Goal: Entertainment & Leisure: Consume media (video, audio)

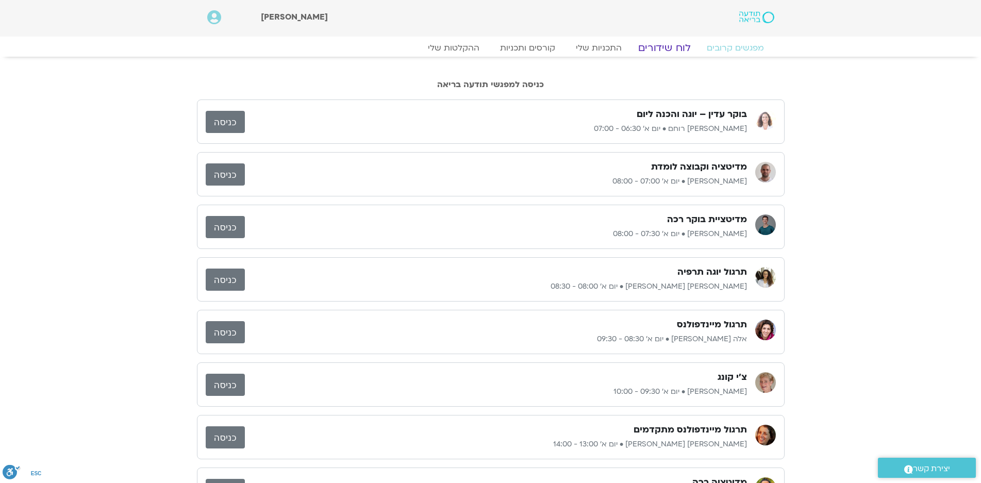
click at [673, 45] on link "לוח שידורים" at bounding box center [663, 48] width 77 height 12
click at [672, 46] on link "לוח שידורים" at bounding box center [663, 48] width 77 height 12
click at [661, 49] on link "לוח שידורים" at bounding box center [663, 48] width 77 height 12
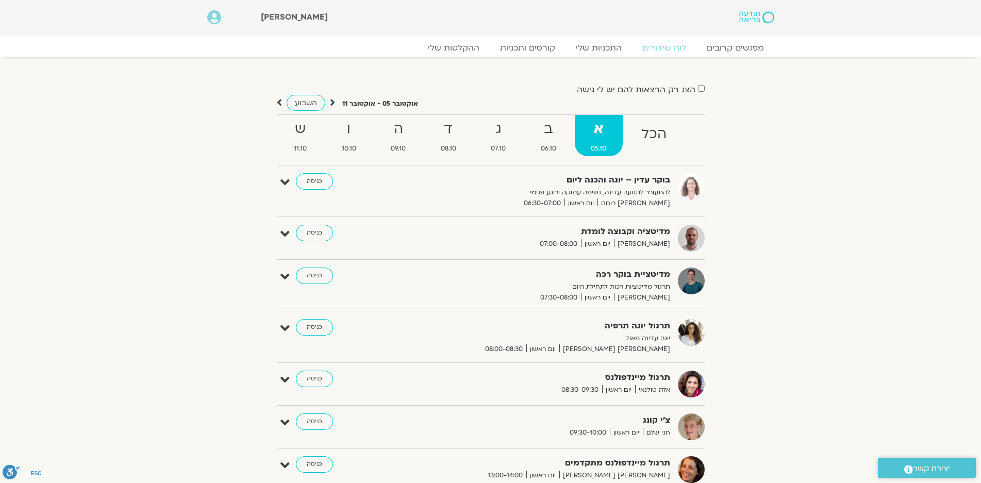
click at [330, 101] on icon at bounding box center [332, 102] width 5 height 10
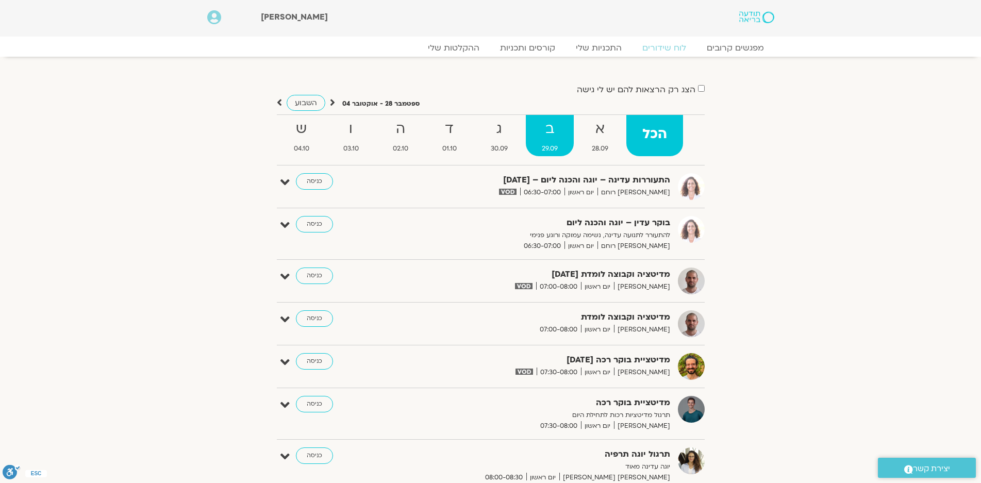
click at [547, 132] on strong "ב" at bounding box center [550, 129] width 48 height 23
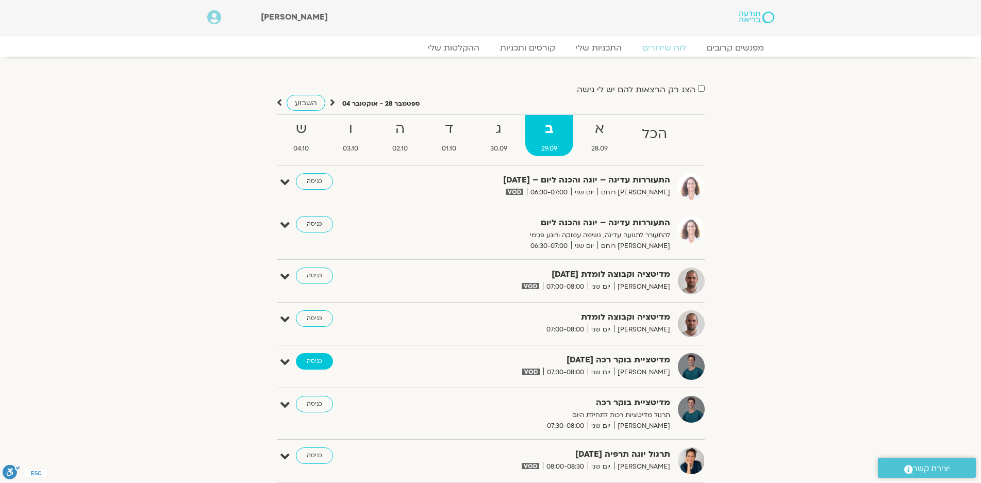
click at [314, 357] on link "כניסה" at bounding box center [314, 361] width 37 height 16
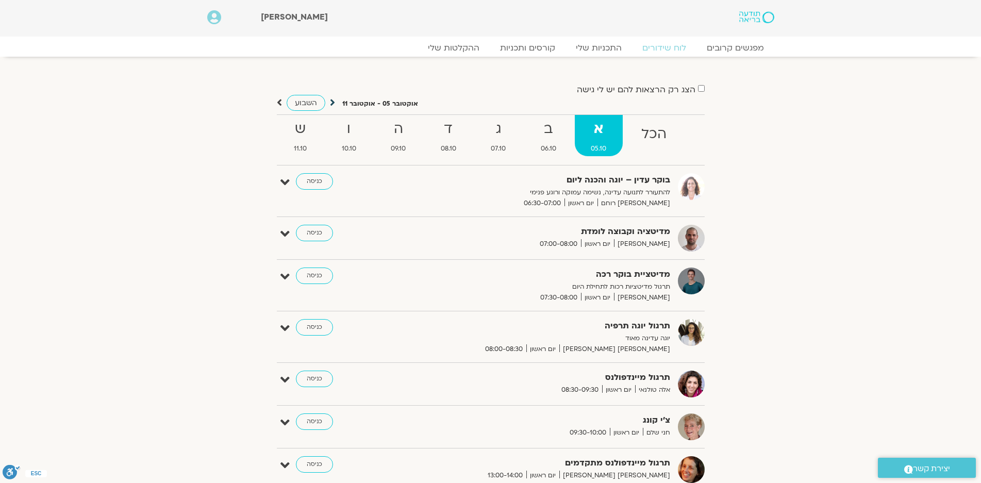
click at [330, 102] on icon at bounding box center [332, 102] width 5 height 10
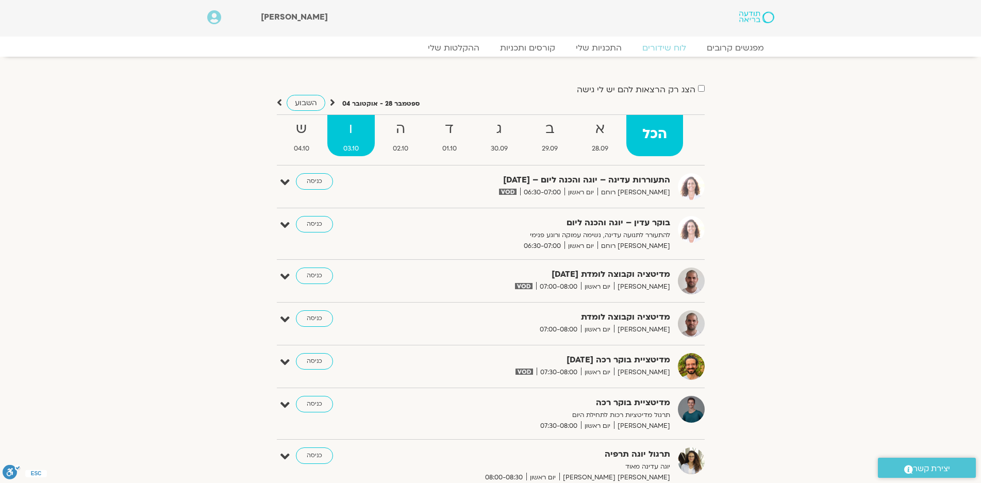
click at [350, 131] on strong "ו" at bounding box center [350, 129] width 47 height 23
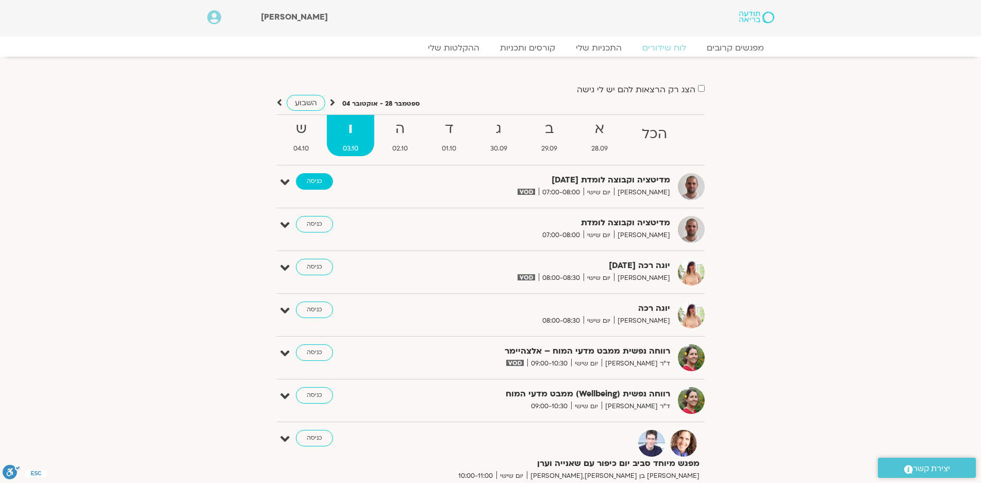
click at [312, 180] on link "כניסה" at bounding box center [314, 181] width 37 height 16
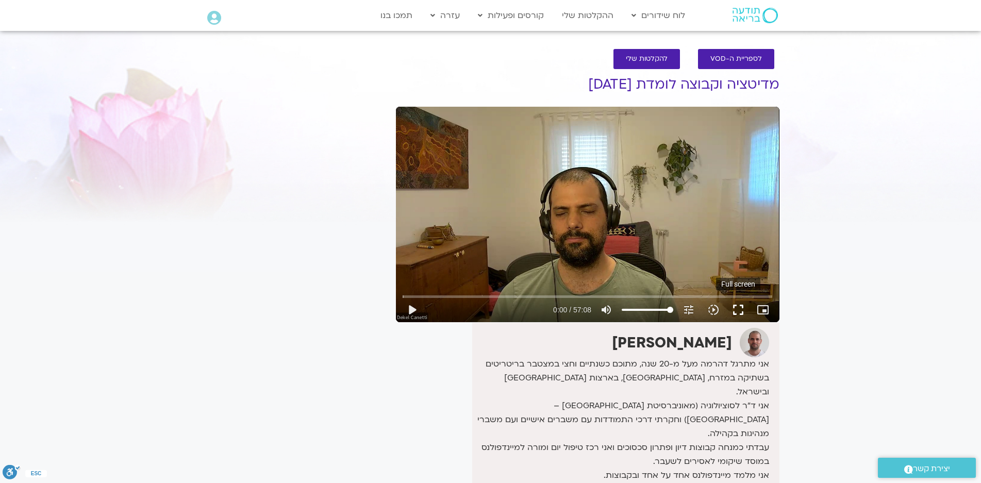
click at [735, 308] on button "fullscreen" at bounding box center [738, 309] width 25 height 25
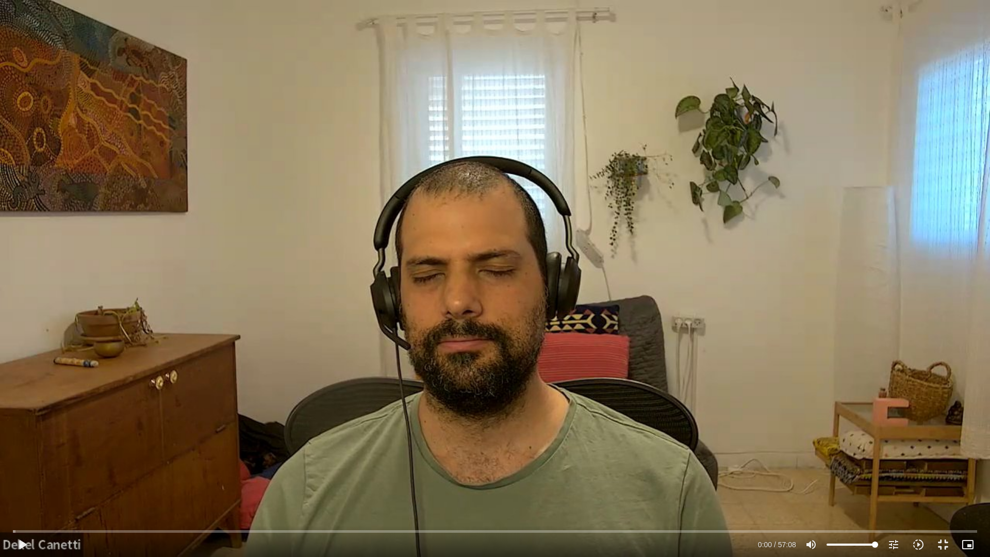
click at [980, 215] on div "Skip Ad 55:36 play_arrow 0:00 / 57:08 volume_up Mute tune Resolution Auto 720p …" at bounding box center [495, 278] width 990 height 557
drag, startPoint x: 30, startPoint y: 532, endPoint x: 9, endPoint y: 495, distance: 42.7
click at [13, 482] on input "Seek" at bounding box center [495, 531] width 964 height 6
drag, startPoint x: 16, startPoint y: 531, endPoint x: 7, endPoint y: 531, distance: 9.8
click at [13, 482] on input "Seek" at bounding box center [495, 531] width 964 height 6
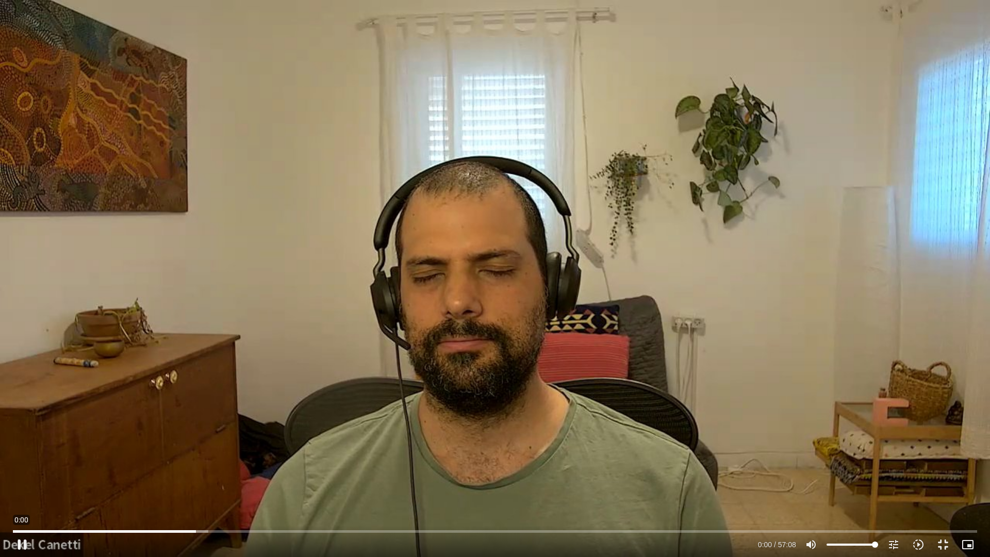
drag, startPoint x: 205, startPoint y: 528, endPoint x: 0, endPoint y: 526, distance: 205.2
click at [13, 482] on input "Seek" at bounding box center [495, 531] width 964 height 6
drag, startPoint x: 32, startPoint y: 530, endPoint x: 8, endPoint y: 502, distance: 36.9
click at [13, 482] on input "Seek" at bounding box center [495, 531] width 964 height 6
click at [16, 470] on div "Skip Ad 0:00 pause 0:00 / 57:08 volume_up Mute tune Resolution Auto 720p slow_m…" at bounding box center [495, 278] width 990 height 557
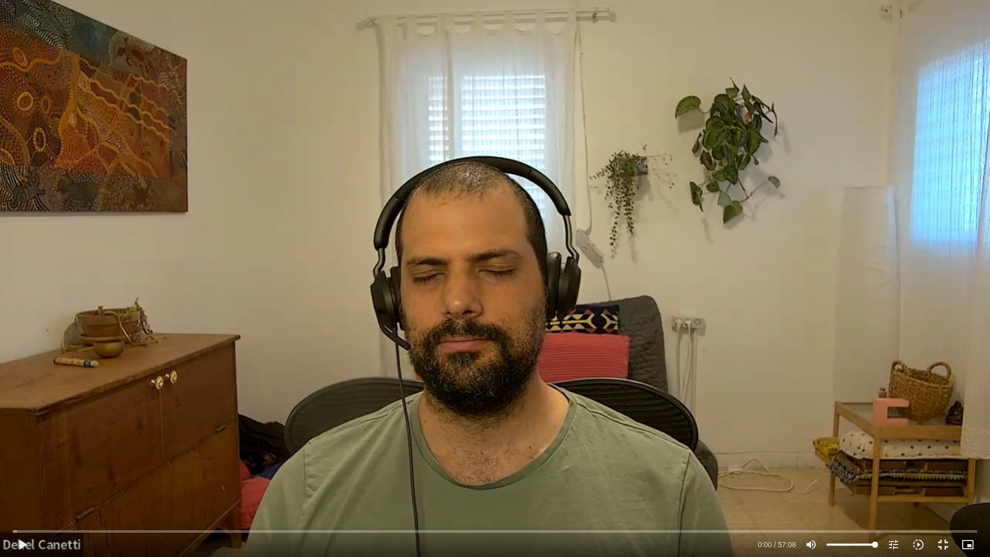
click at [45, 456] on div "Skip Ad 0:00 play_arrow 0:00 / 57:08 volume_up Mute tune Resolution Auto 720p s…" at bounding box center [495, 278] width 990 height 557
type input "3.050926"
